Goal: Information Seeking & Learning: Learn about a topic

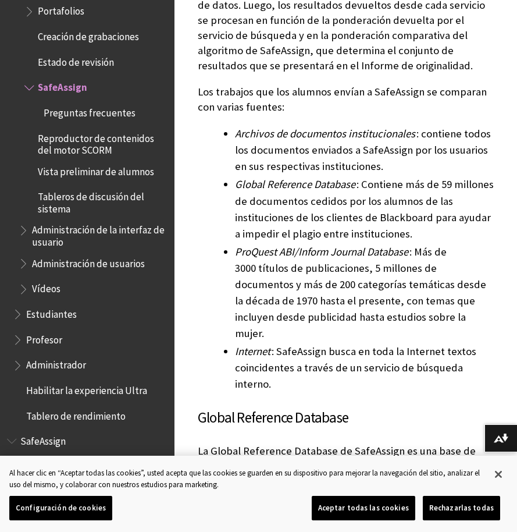
scroll to position [513, 0]
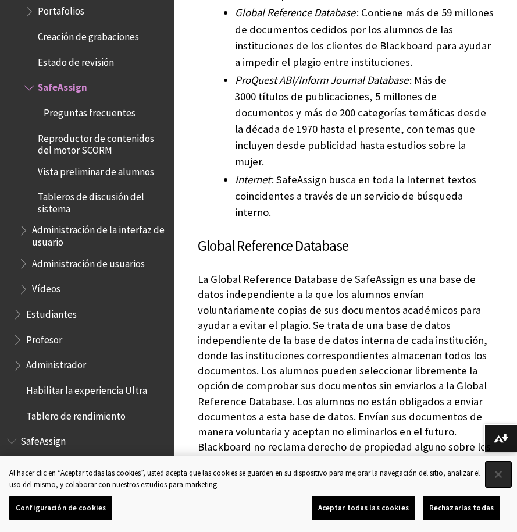
click at [503, 471] on button "Cerrar" at bounding box center [499, 474] width 26 height 26
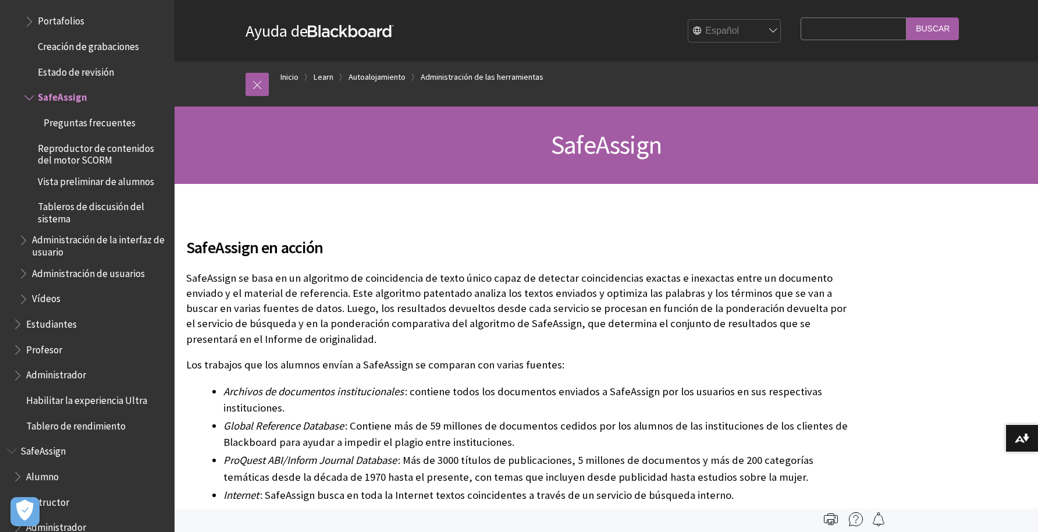
scroll to position [2215, 0]
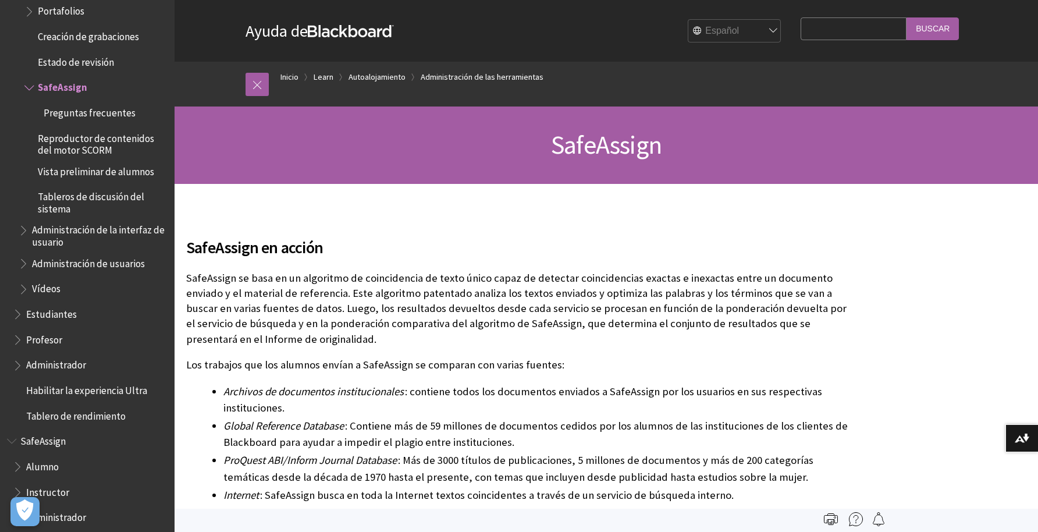
click at [43, 433] on span "SafeAssign" at bounding box center [42, 439] width 45 height 16
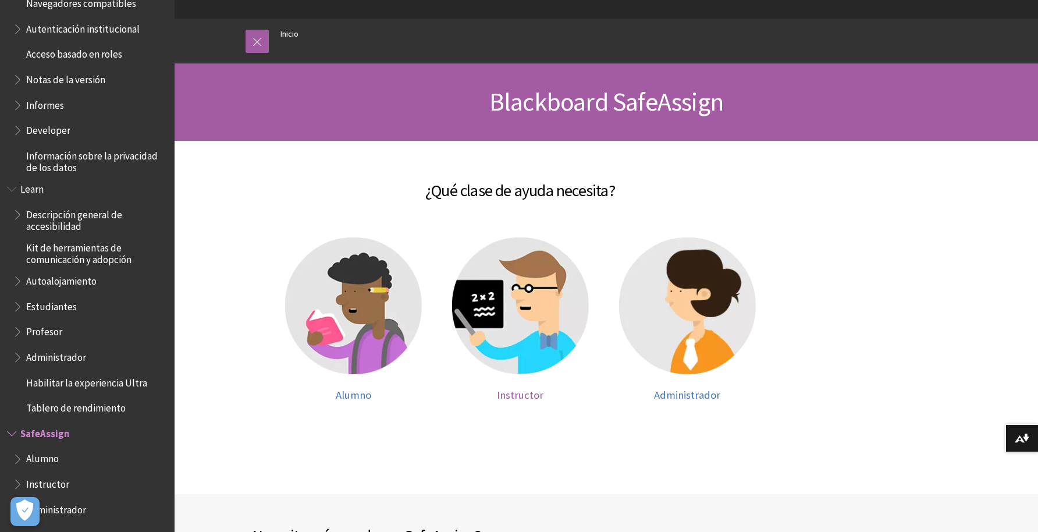
scroll to position [41, 0]
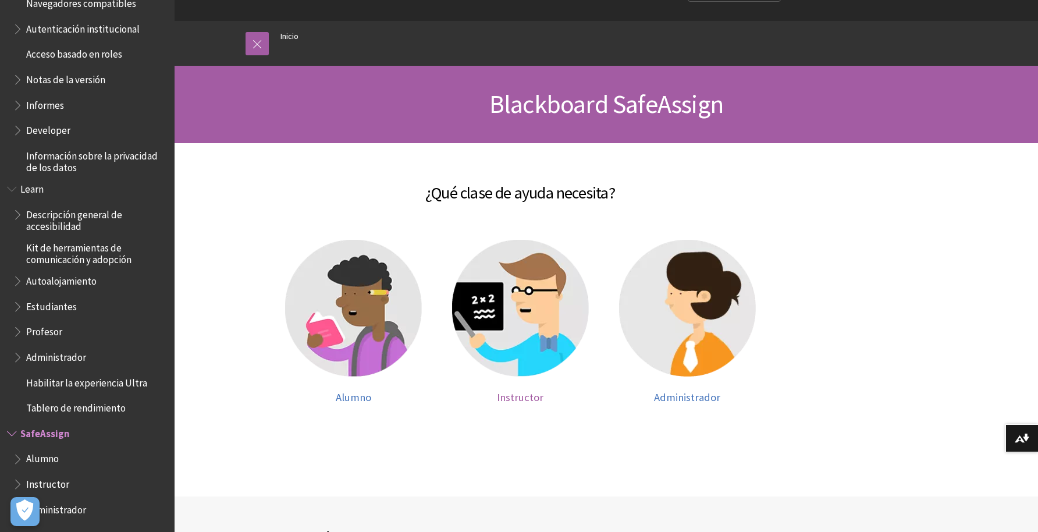
click at [530, 300] on img at bounding box center [520, 308] width 137 height 137
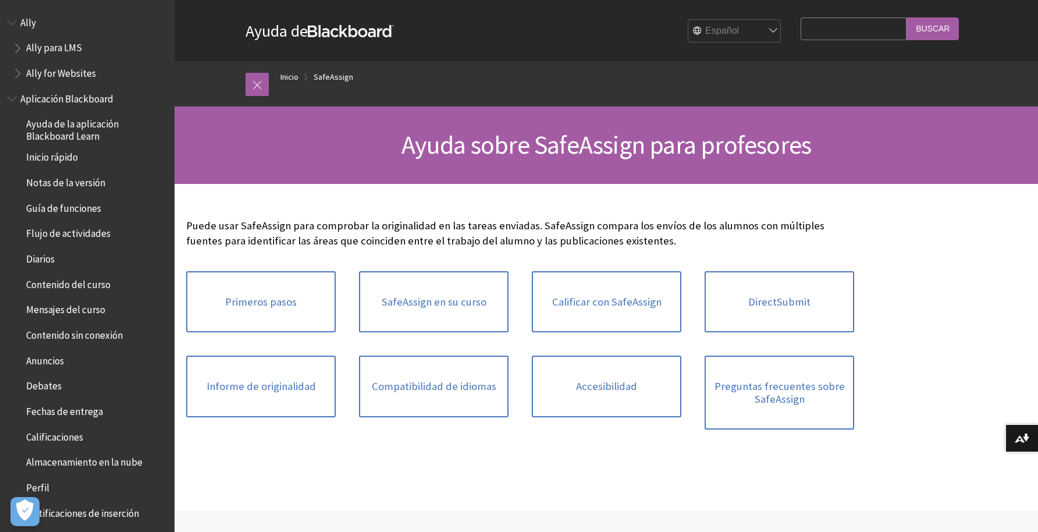
scroll to position [924, 0]
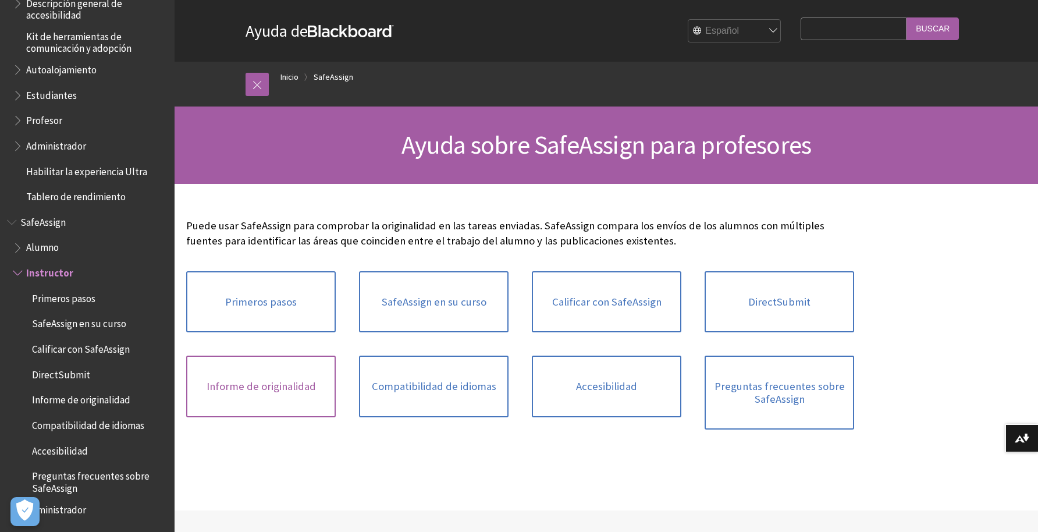
click at [249, 386] on link "Informe de originalidad" at bounding box center [261, 386] width 150 height 62
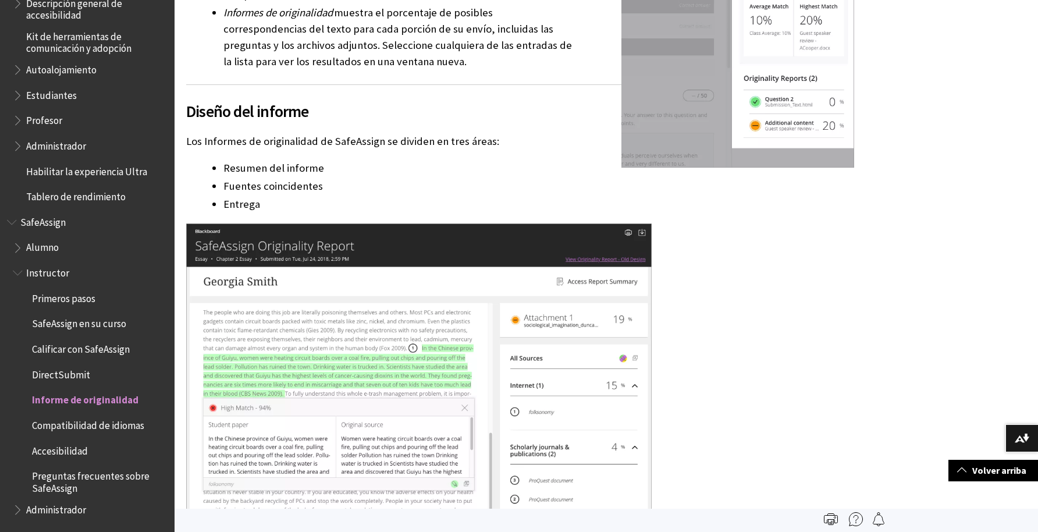
scroll to position [1065, 0]
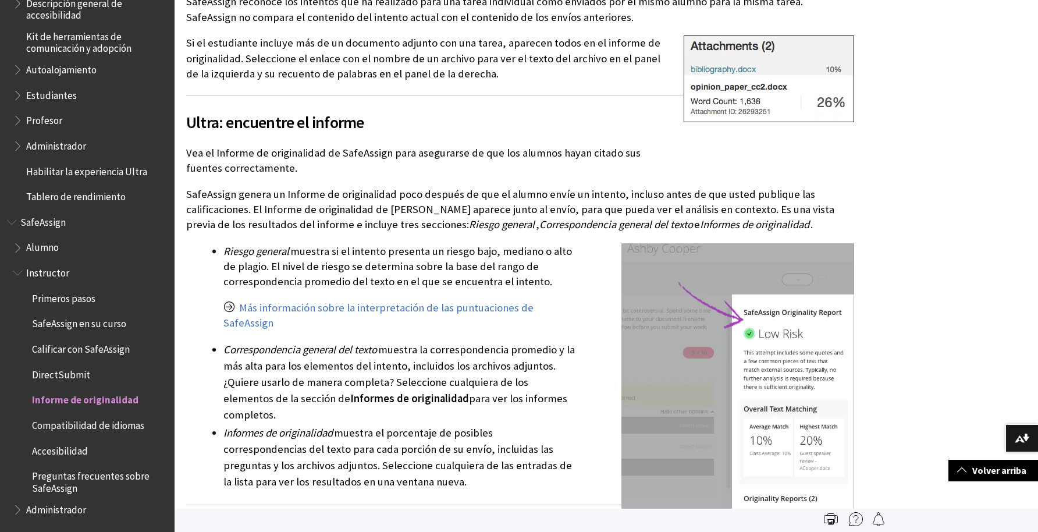
click at [59, 225] on span "SafeAssign" at bounding box center [42, 220] width 45 height 16
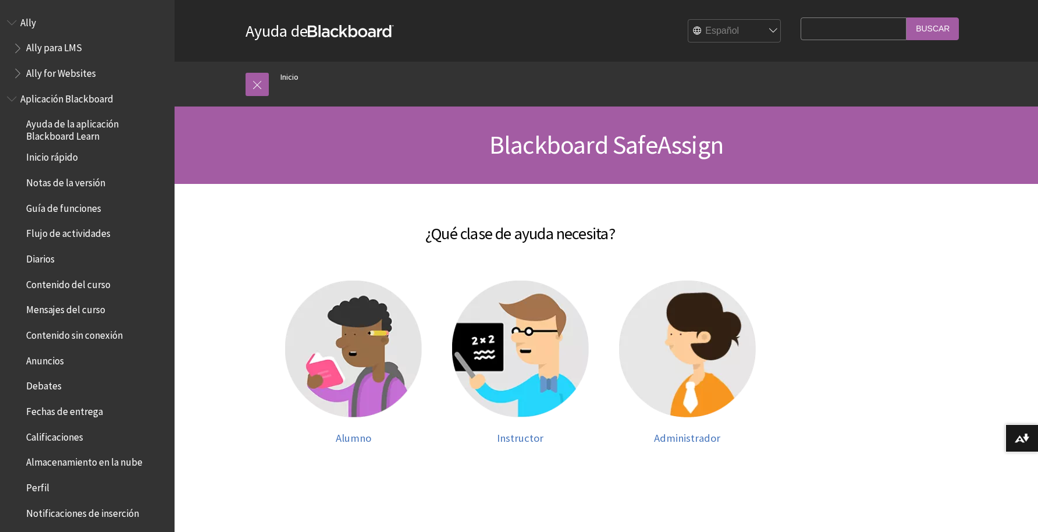
scroll to position [713, 0]
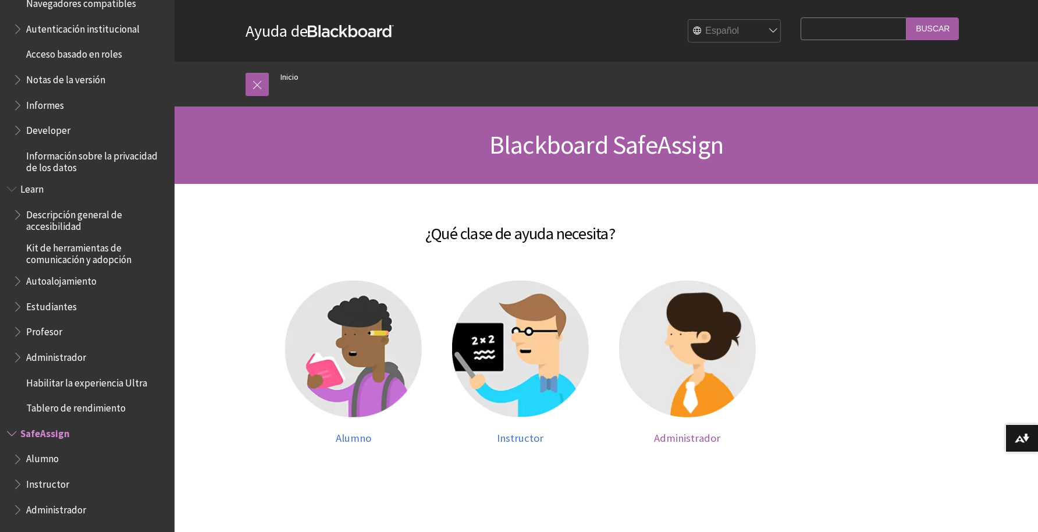
click at [680, 363] on img at bounding box center [687, 348] width 137 height 137
click at [372, 362] on img at bounding box center [353, 348] width 137 height 137
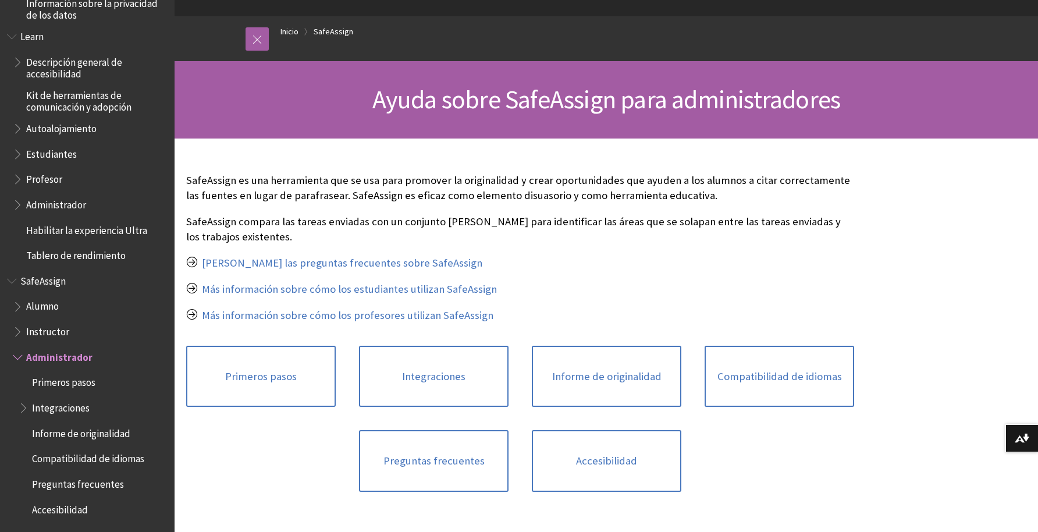
scroll to position [84, 0]
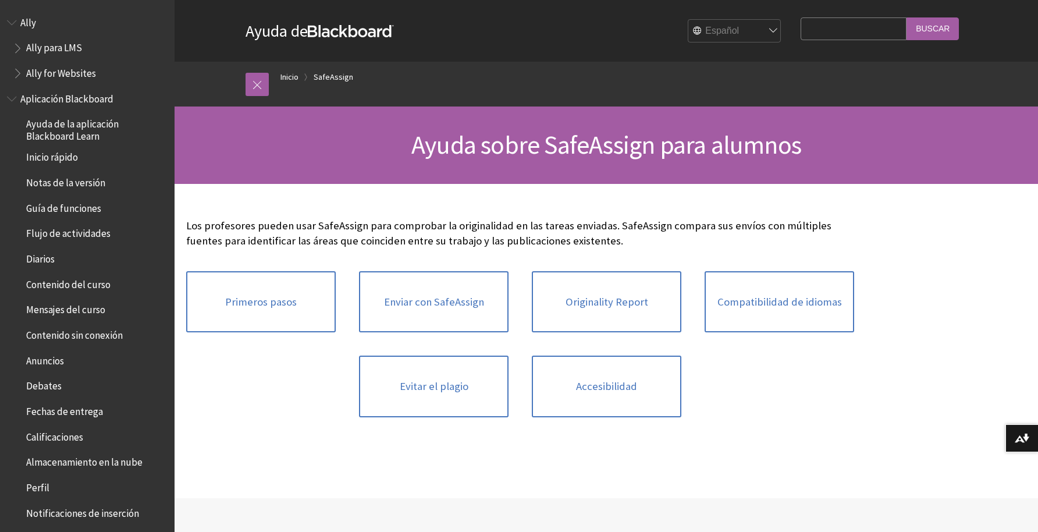
scroll to position [865, 0]
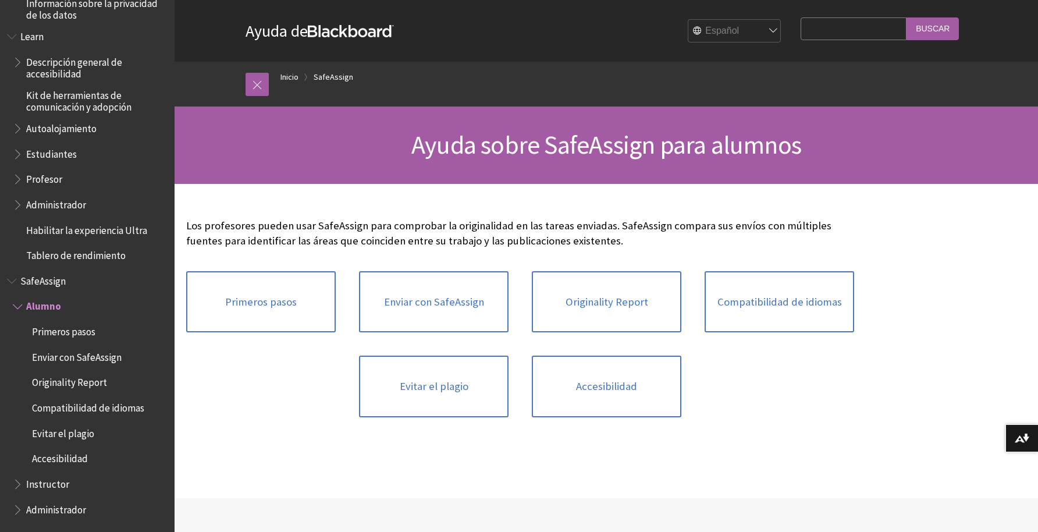
click at [578, 333] on div "Originality Report" at bounding box center [606, 301] width 173 height 85
click at [591, 315] on link "Originality Report" at bounding box center [607, 302] width 150 height 62
click at [422, 385] on link "Evitar el plagio" at bounding box center [434, 386] width 150 height 62
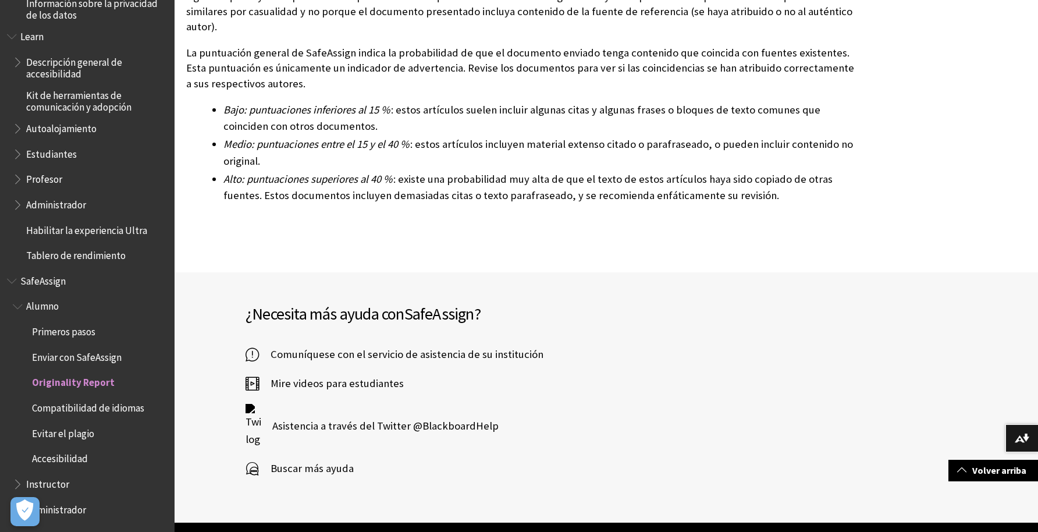
scroll to position [3311, 0]
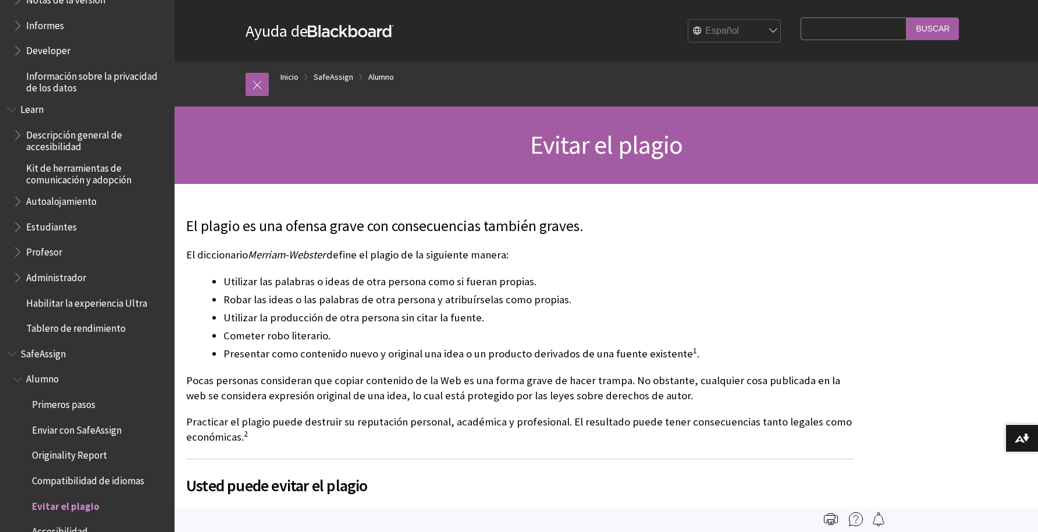
scroll to position [791, 0]
click at [49, 251] on span "Profesor" at bounding box center [44, 251] width 36 height 16
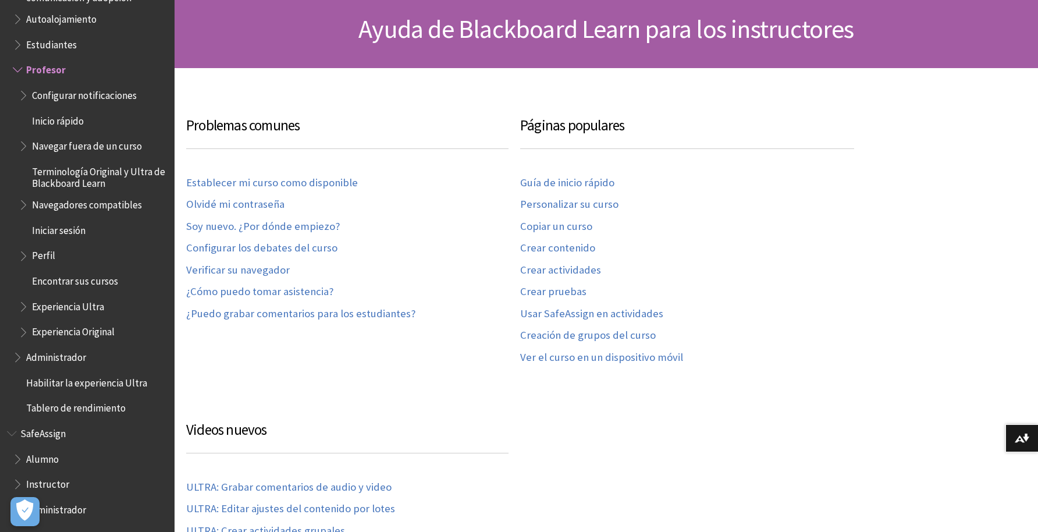
scroll to position [118, 0]
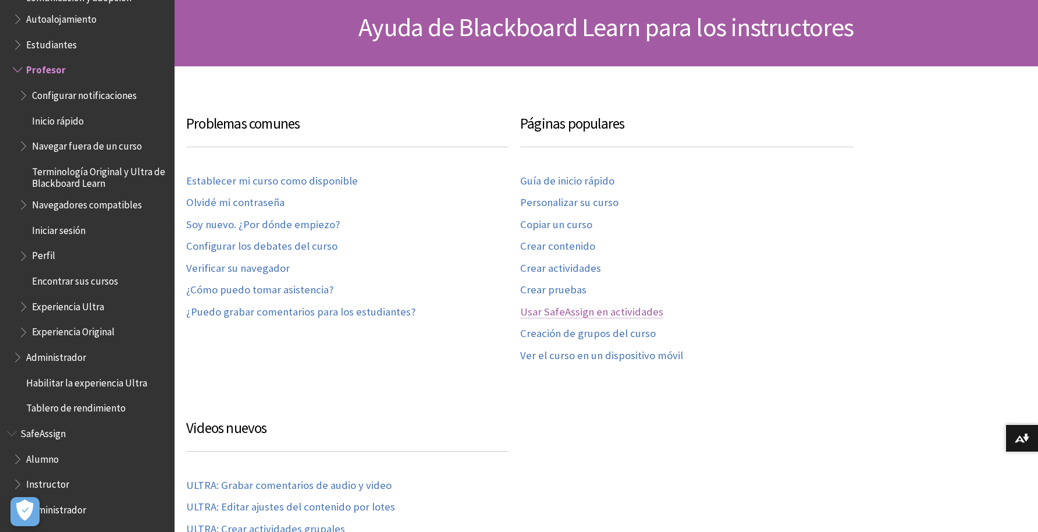
click at [629, 314] on link "Usar SafeAssign en actividades" at bounding box center [591, 311] width 143 height 13
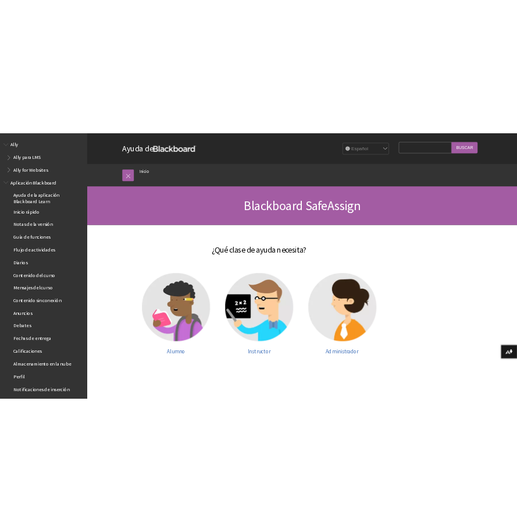
scroll to position [1, 0]
